Goal: Task Accomplishment & Management: Manage account settings

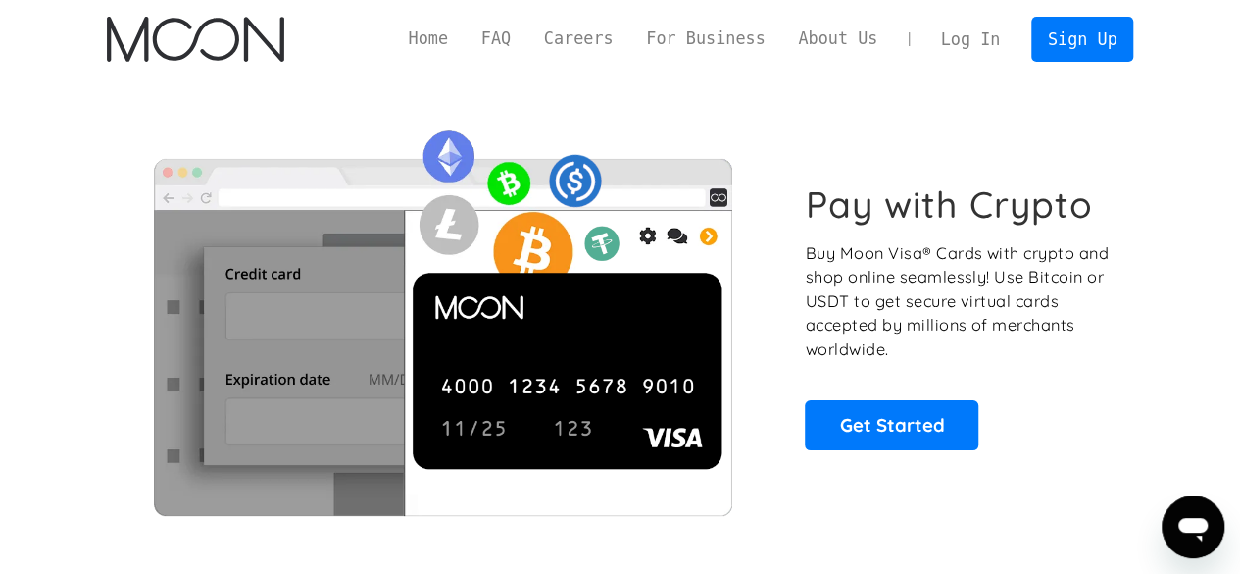
click at [991, 42] on link "Log In" at bounding box center [970, 39] width 92 height 43
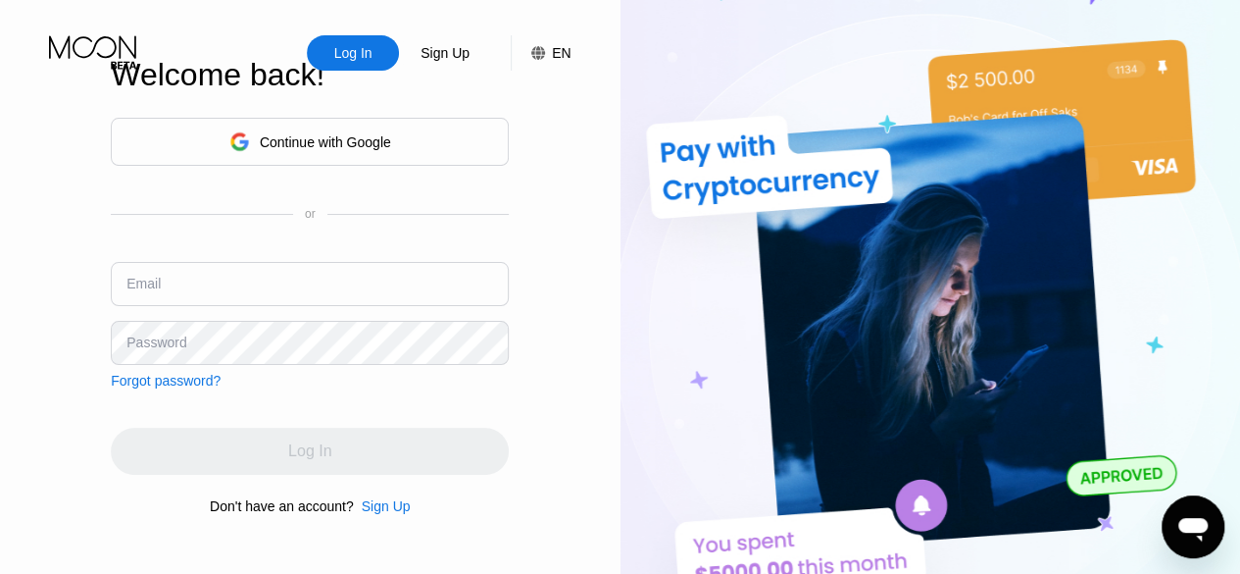
type input "kpachota@gmail.com"
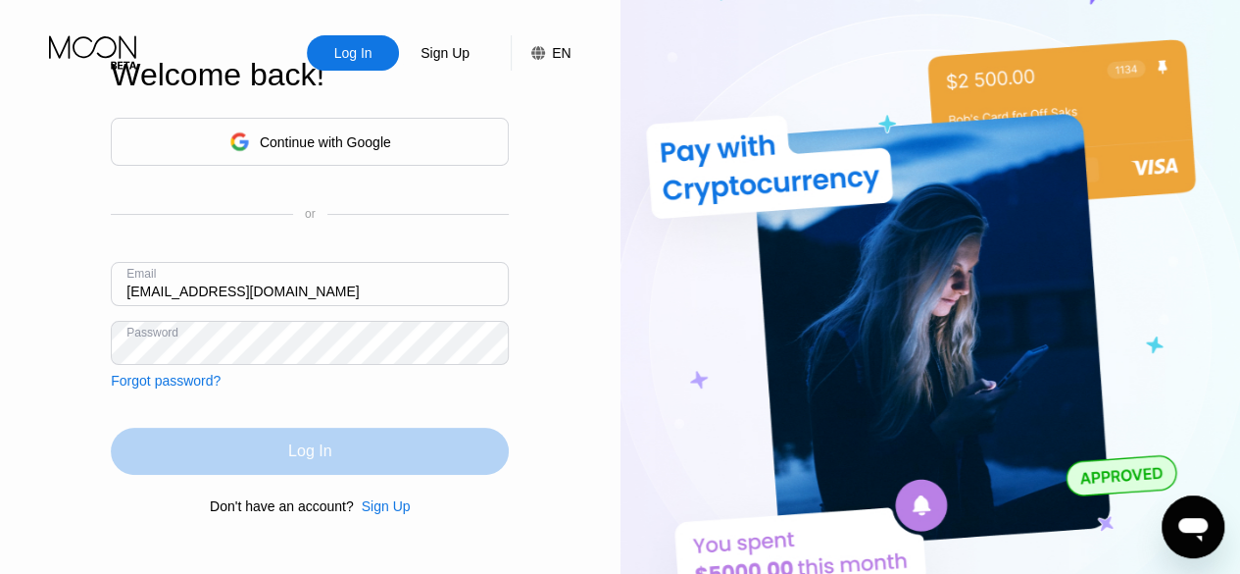
click at [439, 454] on div "Log In" at bounding box center [310, 450] width 398 height 47
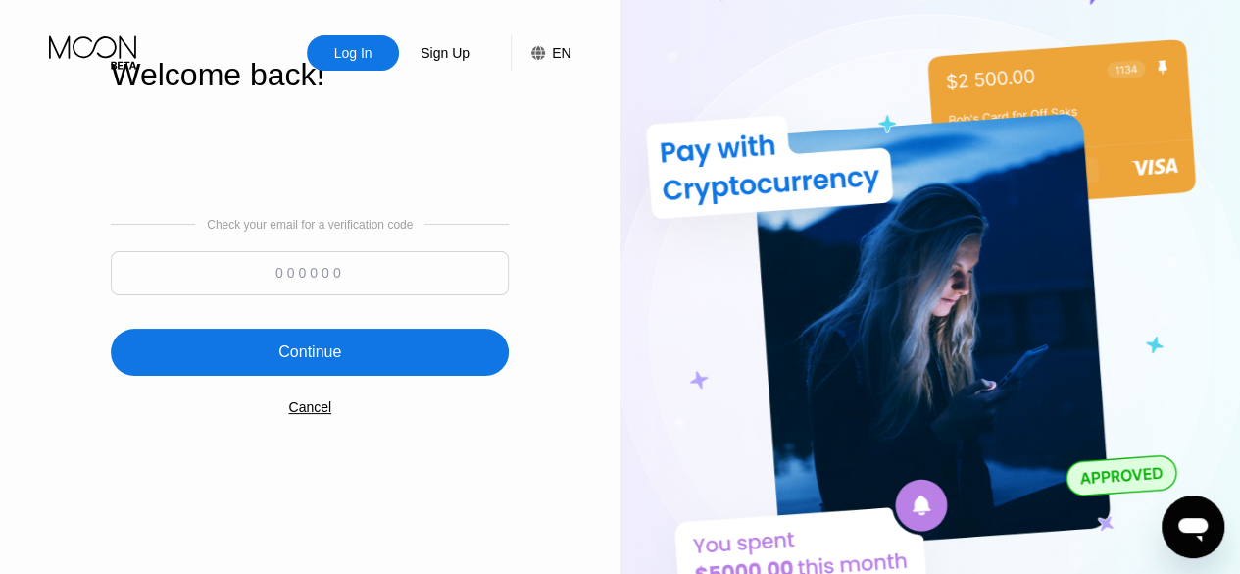
click at [417, 280] on input at bounding box center [310, 273] width 398 height 44
paste input "293510"
type input "293510"
click at [373, 369] on div "Continue" at bounding box center [310, 351] width 398 height 47
